Goal: Information Seeking & Learning: Learn about a topic

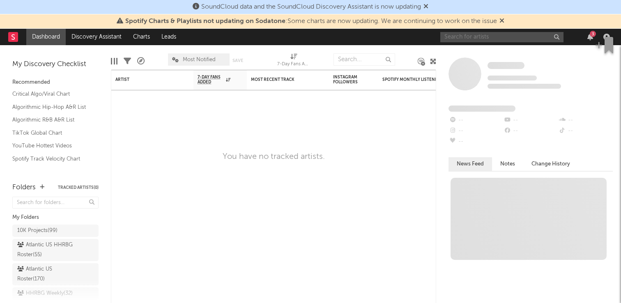
click at [471, 34] on input "text" at bounding box center [501, 37] width 123 height 10
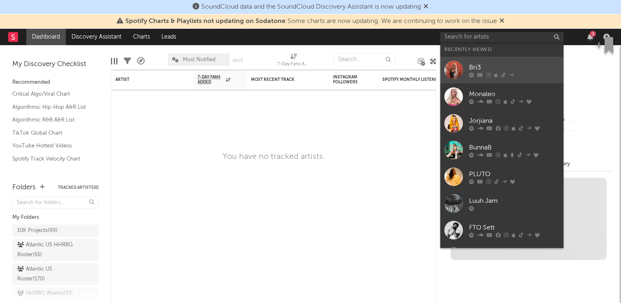
click at [473, 57] on link "Bri3" at bounding box center [501, 70] width 123 height 27
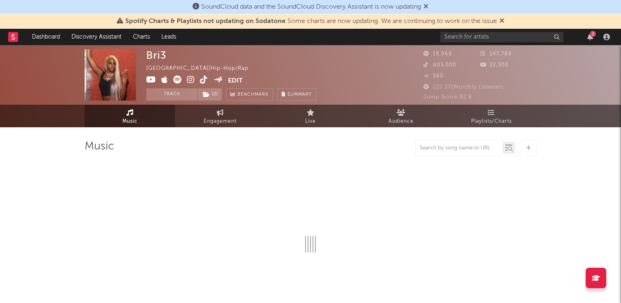
select select "6m"
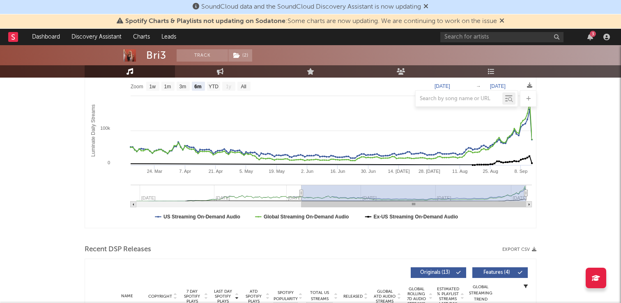
scroll to position [266, 0]
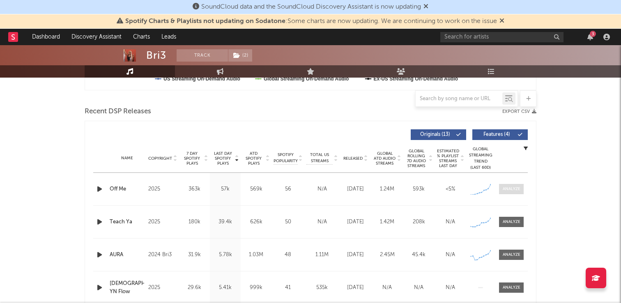
click at [510, 192] on div at bounding box center [512, 189] width 18 height 6
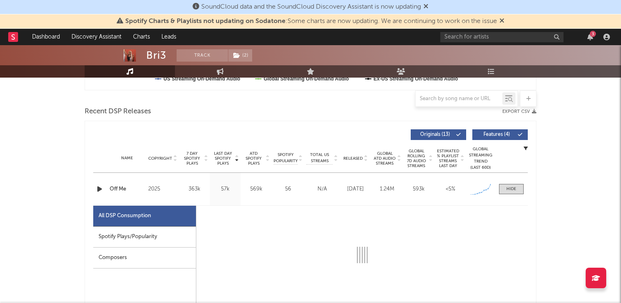
select select "1w"
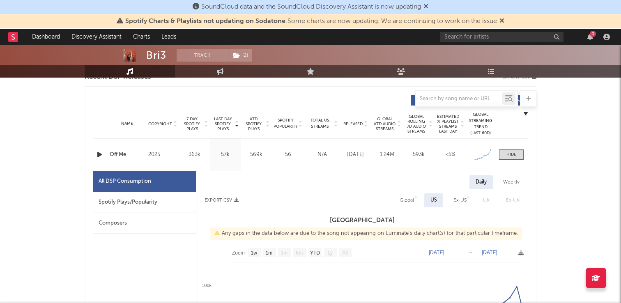
scroll to position [304, 0]
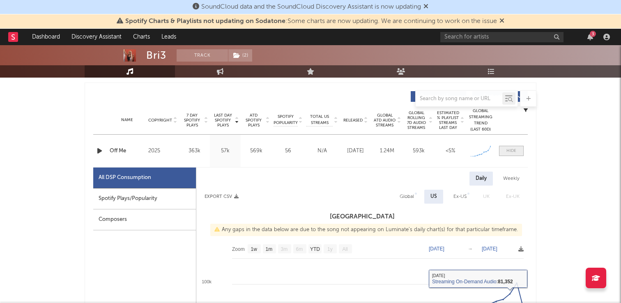
click at [509, 146] on span at bounding box center [511, 151] width 25 height 10
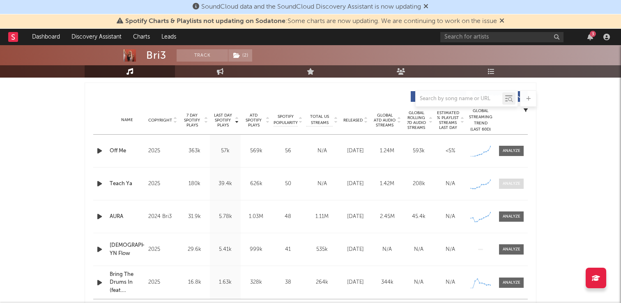
click at [507, 183] on div at bounding box center [512, 184] width 18 height 6
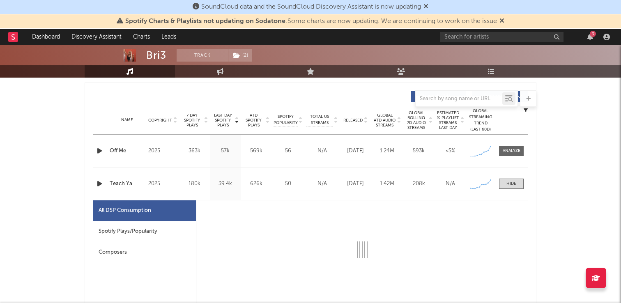
select select "1w"
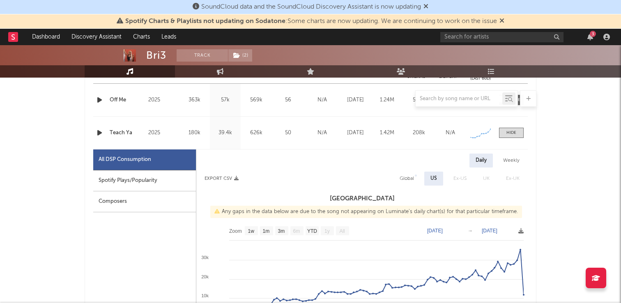
scroll to position [361, 0]
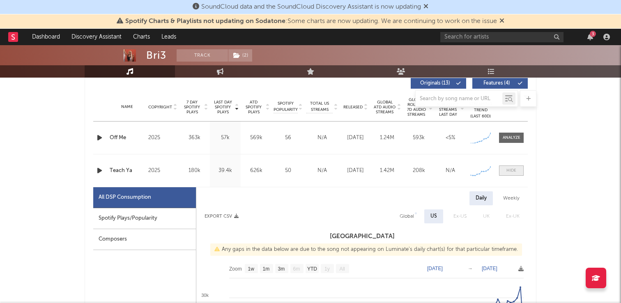
click at [508, 171] on div at bounding box center [511, 171] width 10 height 6
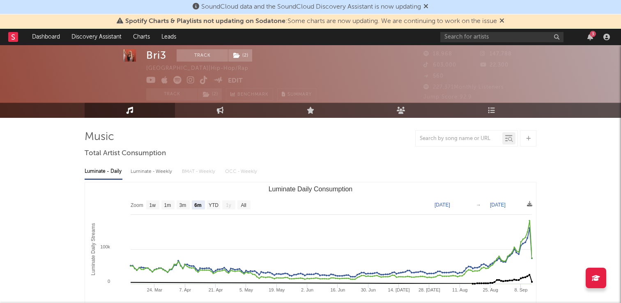
scroll to position [0, 0]
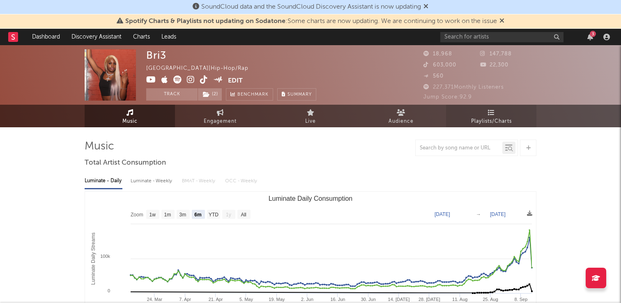
click at [506, 124] on span "Playlists/Charts" at bounding box center [491, 122] width 41 height 10
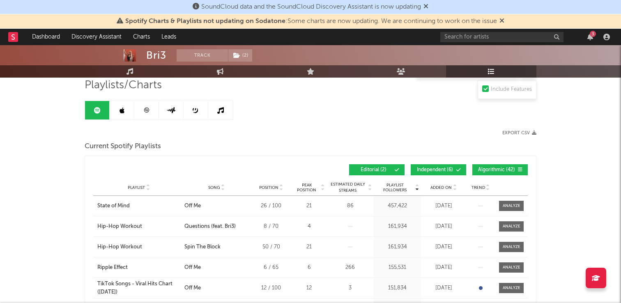
scroll to position [62, 0]
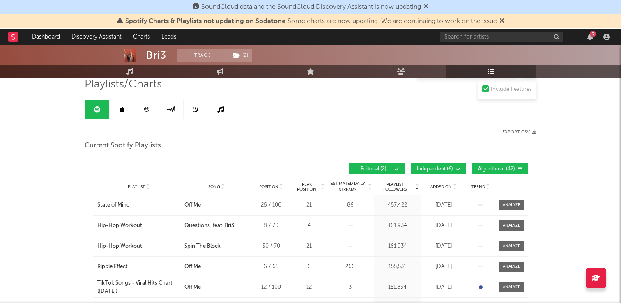
click at [450, 183] on div "Playlist City Song Position Peak Position Estimated Daily Streams Playlist Foll…" at bounding box center [310, 187] width 434 height 16
click at [450, 186] on span "Added On" at bounding box center [440, 186] width 21 height 5
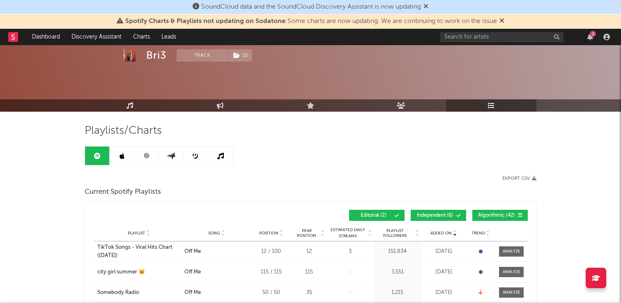
scroll to position [0, 0]
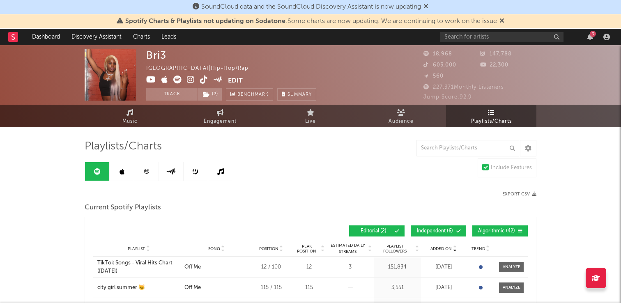
click at [115, 171] on link at bounding box center [122, 171] width 25 height 18
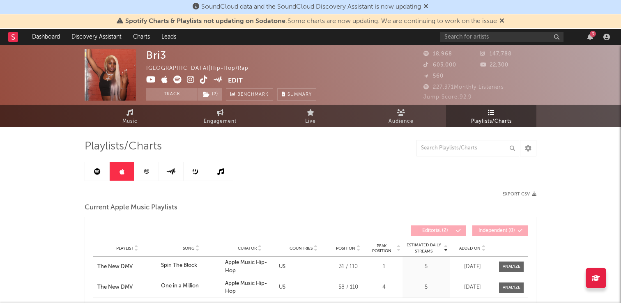
click at [142, 169] on link at bounding box center [146, 171] width 25 height 18
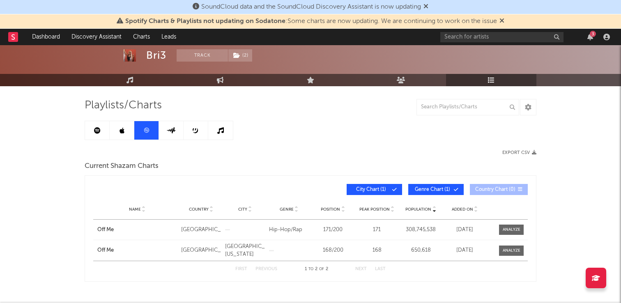
scroll to position [44, 0]
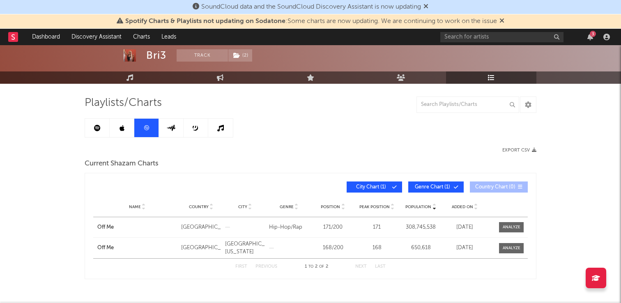
click at [170, 117] on div "Playlists/Charts Export CSV Current Shazam Charts Population Name Country City …" at bounding box center [311, 187] width 452 height 183
click at [170, 125] on icon at bounding box center [170, 128] width 9 height 6
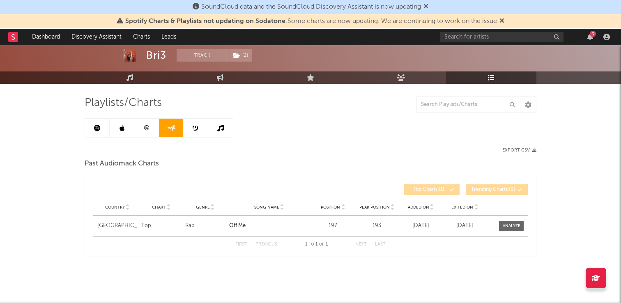
click at [133, 129] on link at bounding box center [122, 128] width 25 height 18
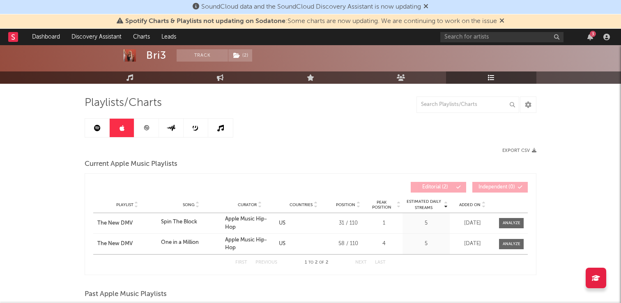
click at [195, 127] on icon at bounding box center [196, 127] width 2 height 2
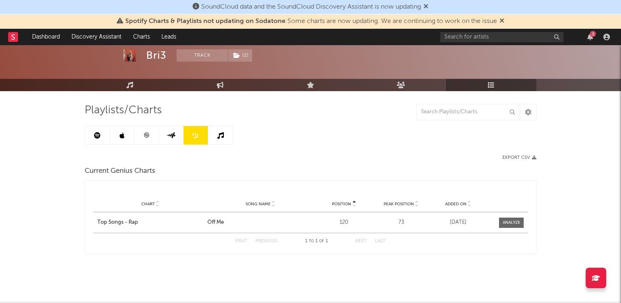
click at [226, 133] on link at bounding box center [220, 135] width 25 height 18
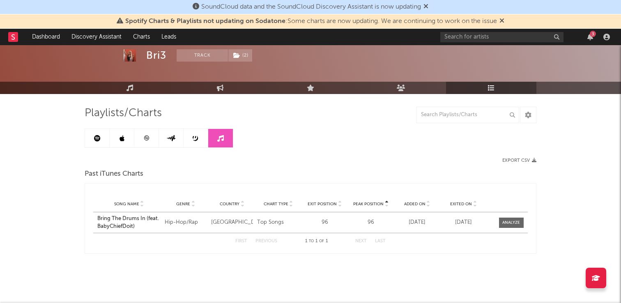
click at [95, 136] on icon at bounding box center [97, 138] width 7 height 7
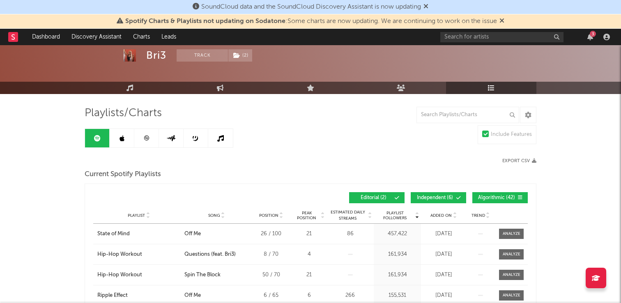
scroll to position [80, 0]
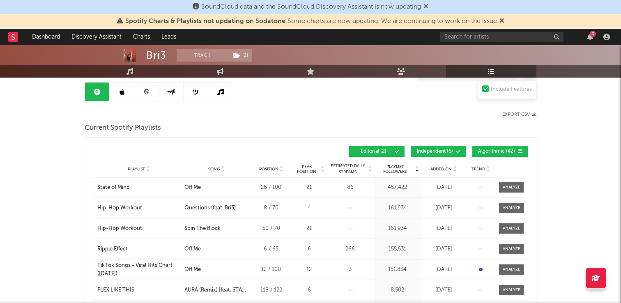
click at [439, 167] on span "Added On" at bounding box center [440, 169] width 21 height 5
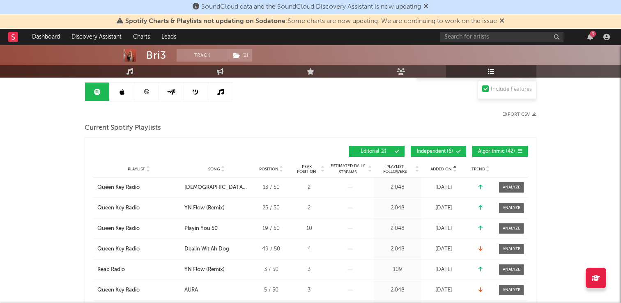
click at [439, 167] on span "Added On" at bounding box center [440, 169] width 21 height 5
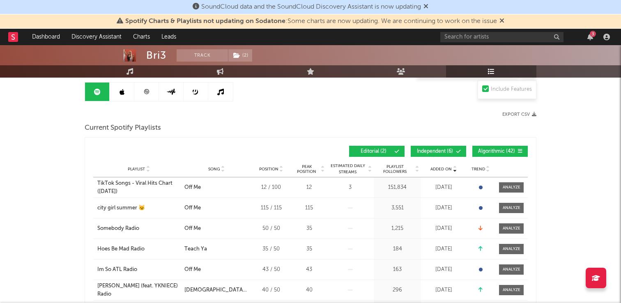
click at [143, 91] on icon at bounding box center [146, 92] width 6 height 6
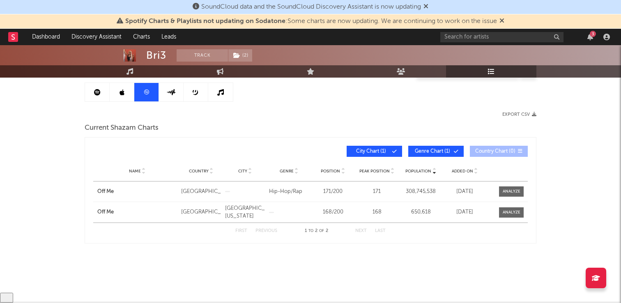
scroll to position [69, 0]
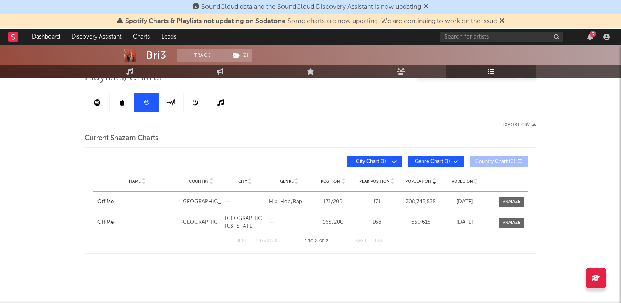
click at [427, 7] on icon at bounding box center [425, 6] width 5 height 7
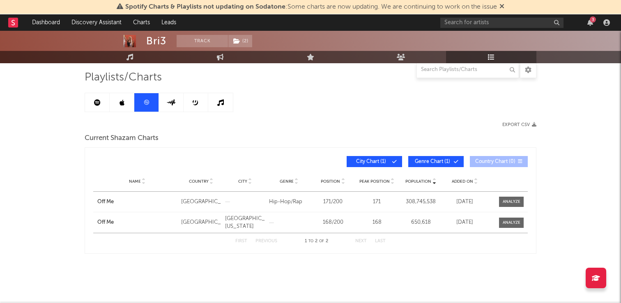
click at [504, 9] on icon at bounding box center [501, 6] width 5 height 7
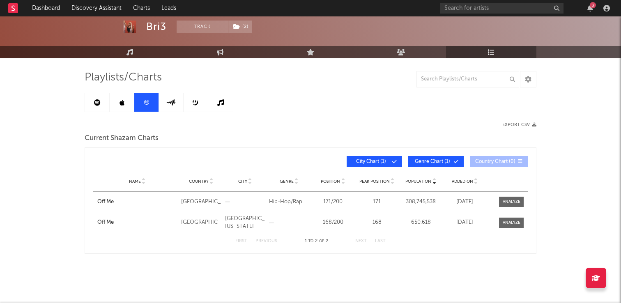
click at [181, 101] on link at bounding box center [171, 102] width 25 height 18
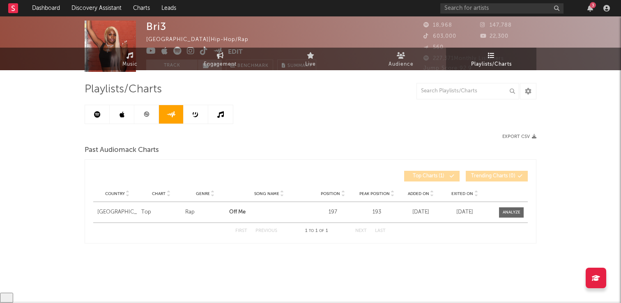
scroll to position [18, 0]
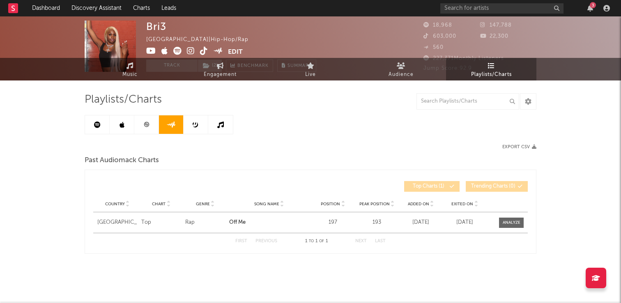
click at [113, 124] on link at bounding box center [122, 124] width 25 height 18
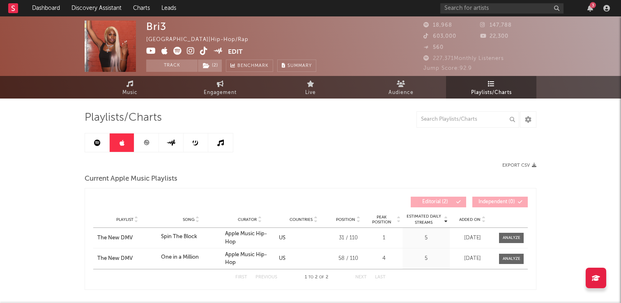
click at [150, 53] on icon at bounding box center [151, 51] width 10 height 8
click at [142, 147] on link at bounding box center [146, 142] width 25 height 18
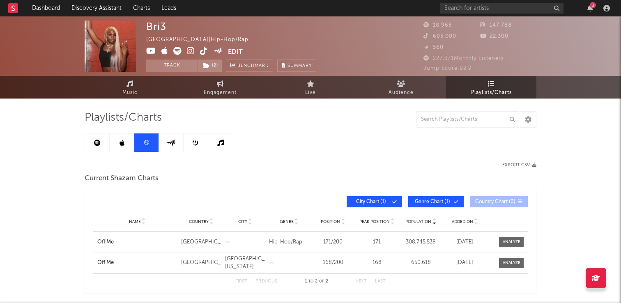
click at [167, 144] on icon at bounding box center [170, 143] width 9 height 6
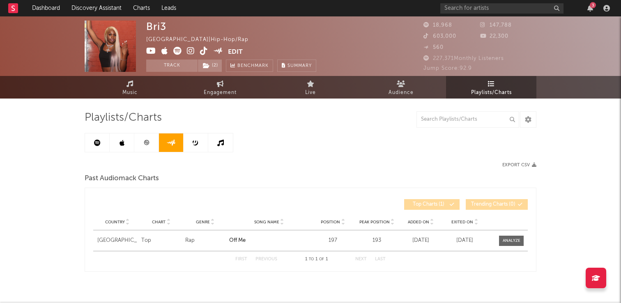
click at [181, 144] on link at bounding box center [171, 142] width 25 height 18
click at [191, 143] on link at bounding box center [196, 142] width 25 height 18
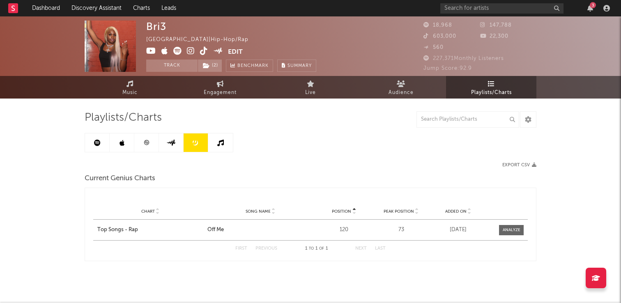
click at [214, 144] on link at bounding box center [220, 142] width 25 height 18
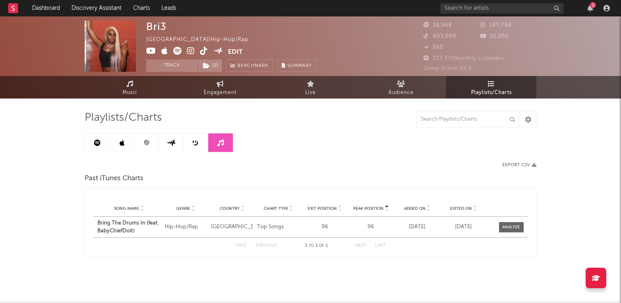
click at [93, 151] on link at bounding box center [97, 142] width 25 height 18
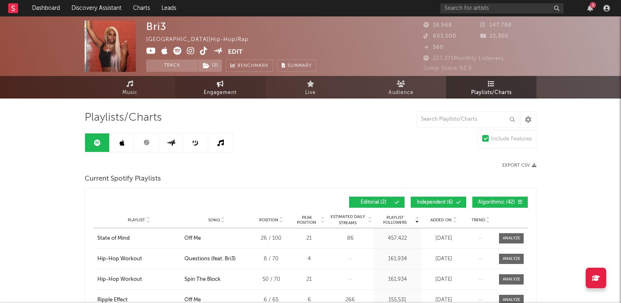
click at [224, 91] on span "Engagement" at bounding box center [220, 93] width 33 height 10
select select "1w"
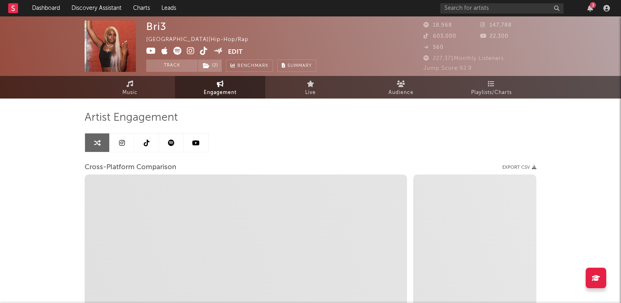
click at [166, 141] on link at bounding box center [171, 142] width 25 height 18
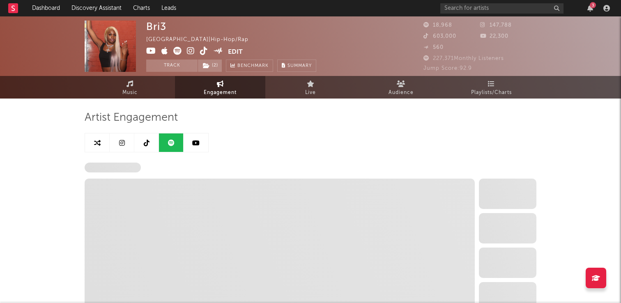
select select "6m"
select select "1w"
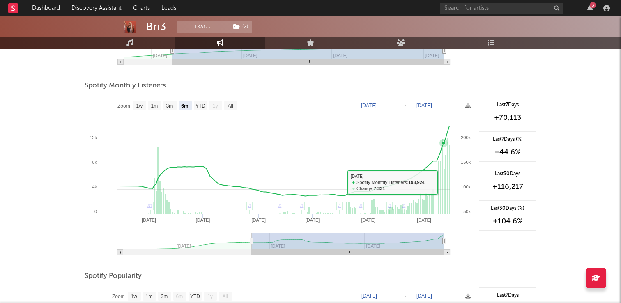
scroll to position [441, 0]
